Goal: Navigation & Orientation: Find specific page/section

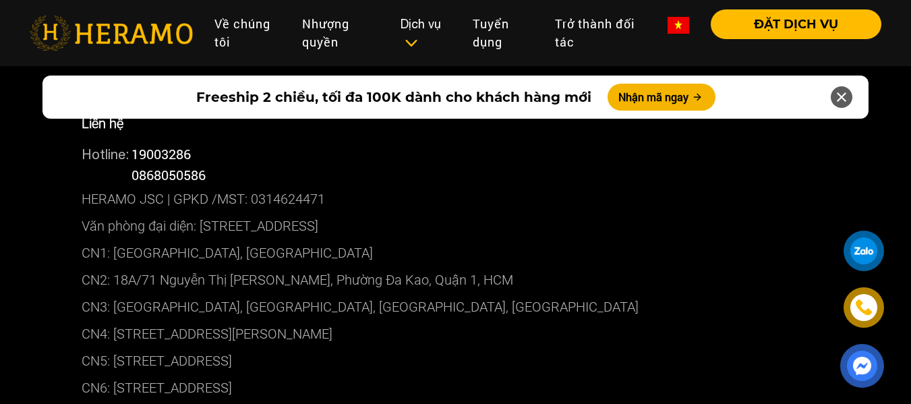
scroll to position [6902, 0]
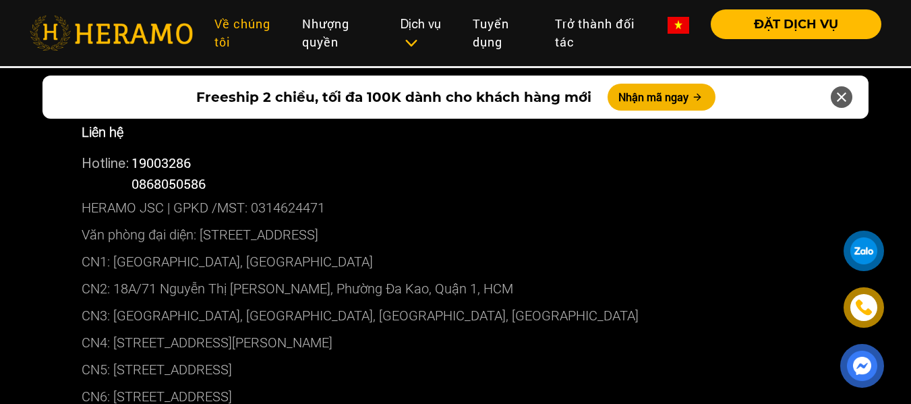
click at [227, 26] on link "Về chúng tôi" at bounding box center [248, 32] width 88 height 47
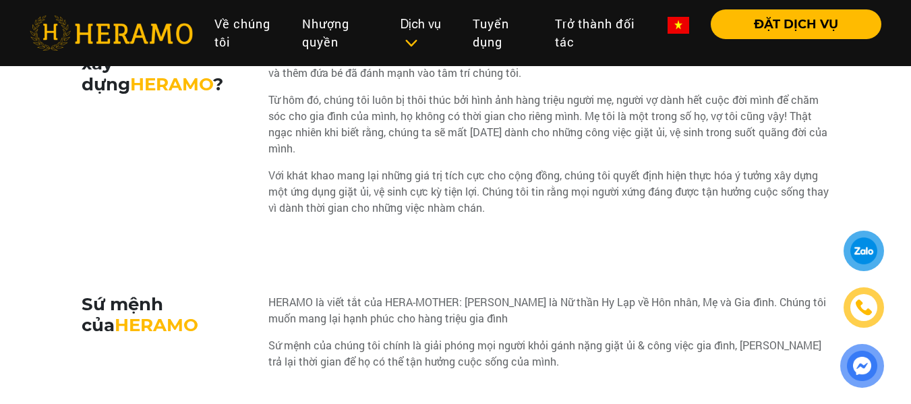
scroll to position [472, 0]
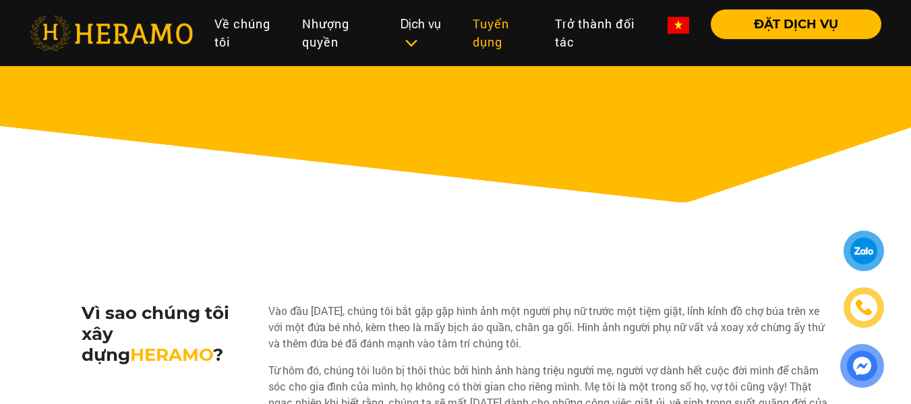
click at [481, 26] on link "Tuyển dụng" at bounding box center [503, 32] width 82 height 47
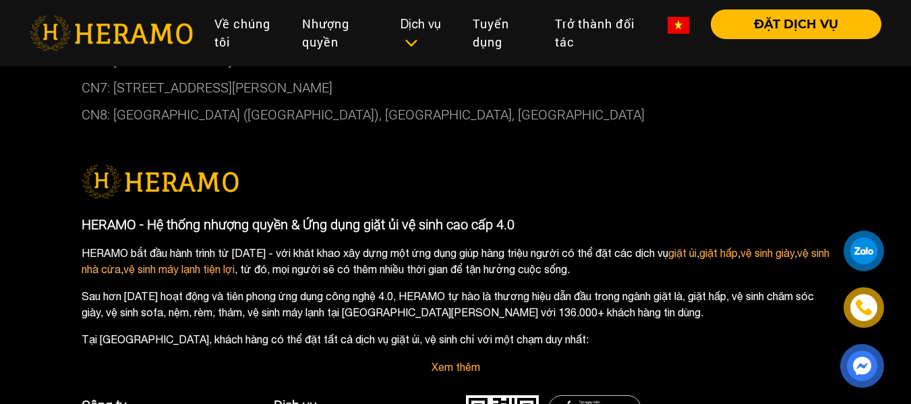
scroll to position [2856, 0]
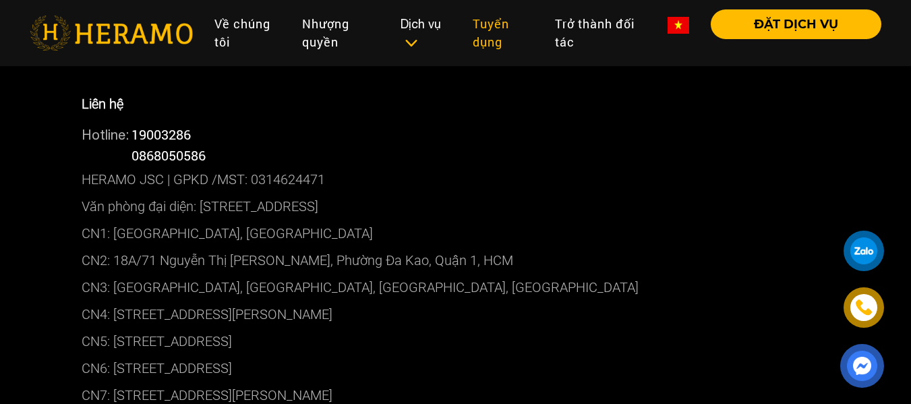
click at [486, 26] on link "Tuyển dụng" at bounding box center [503, 32] width 82 height 47
click at [288, 264] on p "CN2: 18A/71 Nguyễn Thị [PERSON_NAME], Phường Đa Kao, Quận 1, HCM" at bounding box center [456, 260] width 748 height 27
click at [119, 260] on p "CN2: 18A/71 Nguyễn Thị [PERSON_NAME], Phường Đa Kao, Quận 1, HCM" at bounding box center [456, 260] width 748 height 27
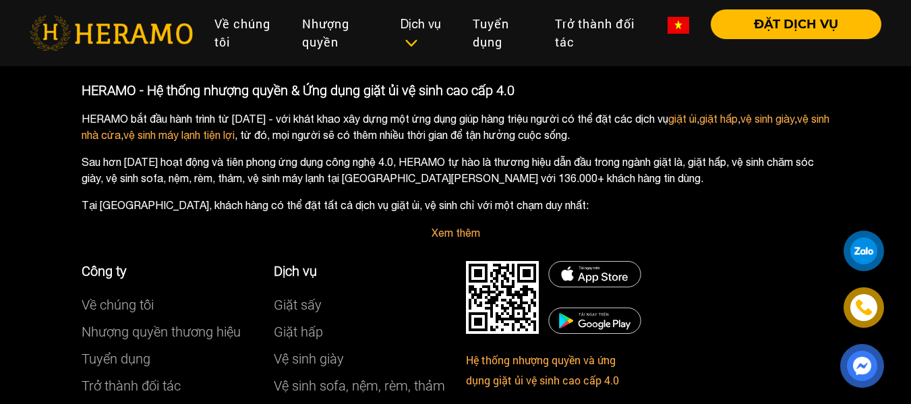
scroll to position [3328, 0]
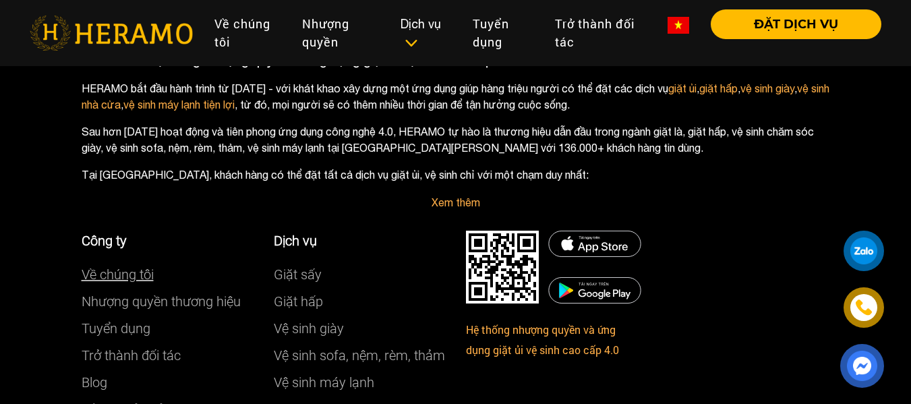
click at [144, 277] on link "Về chúng tôi" at bounding box center [118, 274] width 72 height 16
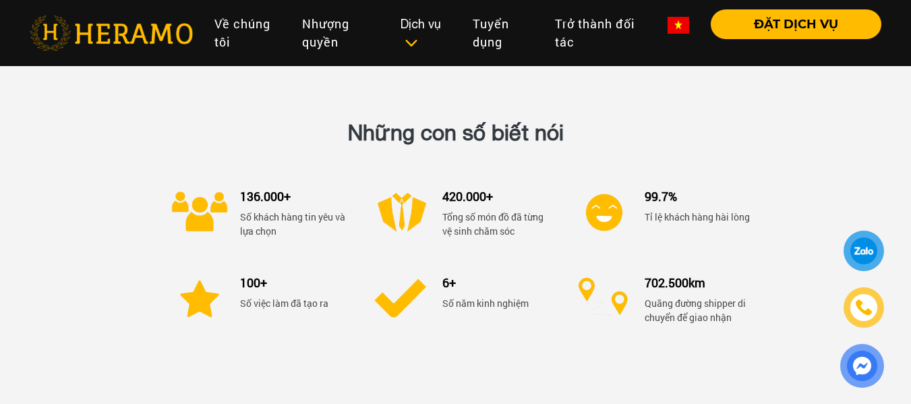
scroll to position [1705, 0]
